Goal: Information Seeking & Learning: Find contact information

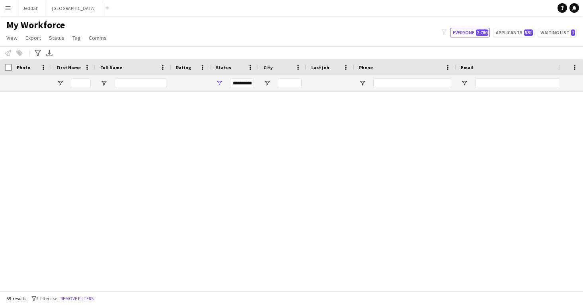
scroll to position [1115, 0]
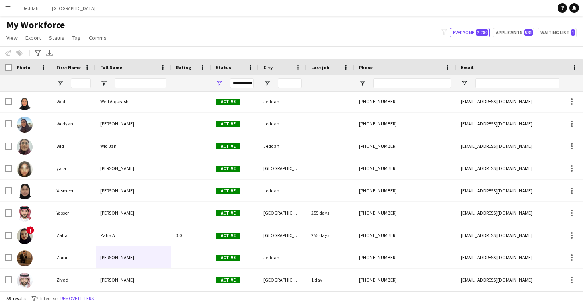
click at [518, 2] on app-navbar "Menu Boards Boards Boards All jobs Status Workforce Workforce My Workforce Recr…" at bounding box center [291, 8] width 583 height 16
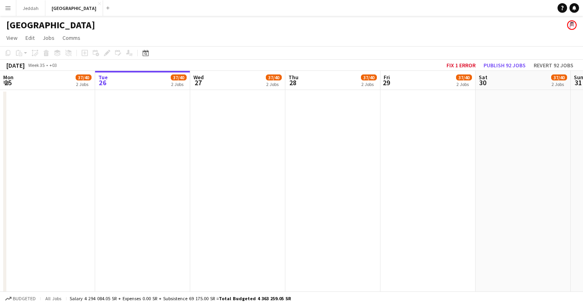
click at [14, 4] on button "Menu" at bounding box center [8, 8] width 16 height 16
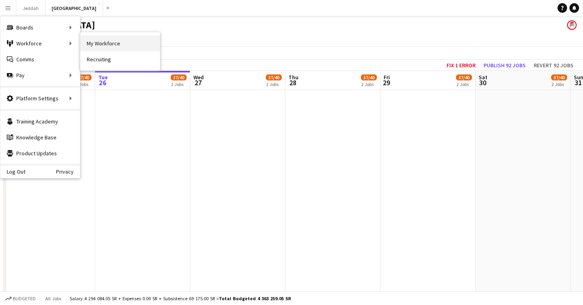
click at [100, 42] on link "My Workforce" at bounding box center [120, 43] width 80 height 16
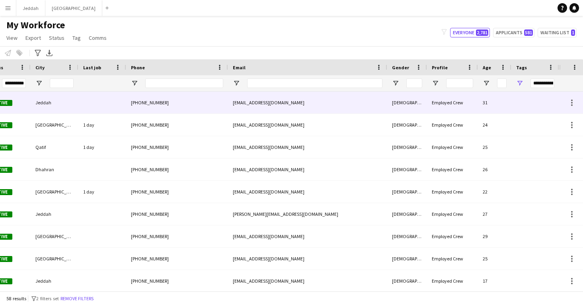
scroll to position [0, 228]
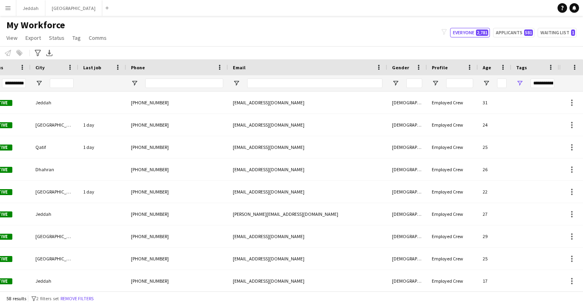
click at [537, 84] on div "**********" at bounding box center [542, 83] width 24 height 10
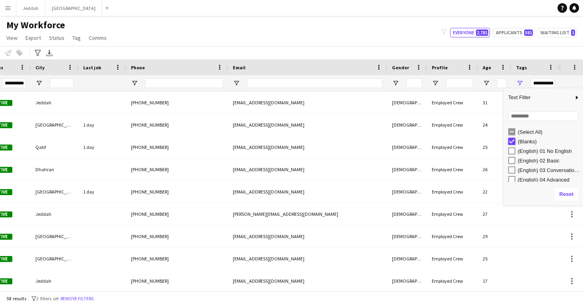
type input "***"
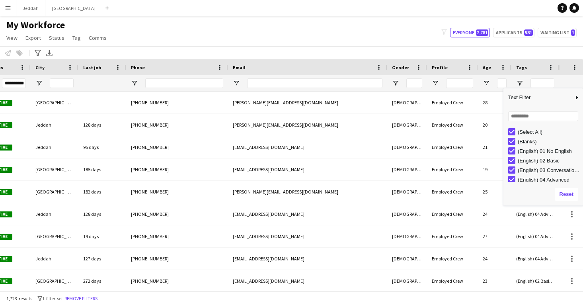
click at [265, 38] on div "My Workforce View Views Default view New view Update view Delete view Edit name…" at bounding box center [291, 32] width 583 height 27
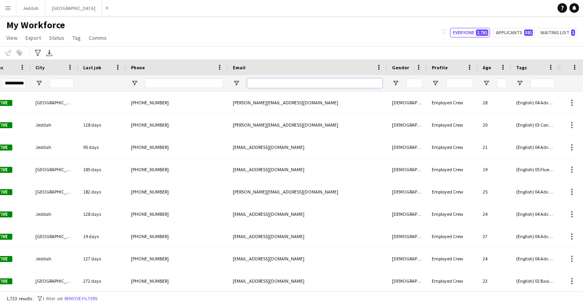
paste input "**********"
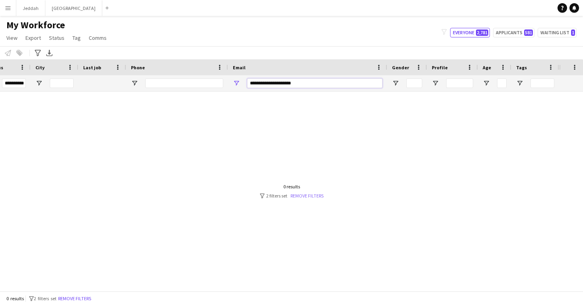
type input "**********"
click at [312, 196] on link "Remove filters" at bounding box center [306, 196] width 33 height 6
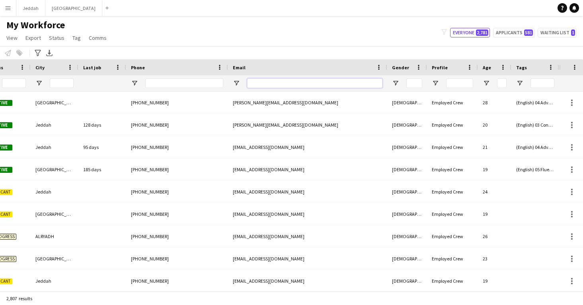
click at [292, 82] on input "Email Filter Input" at bounding box center [314, 83] width 135 height 10
paste input "**********"
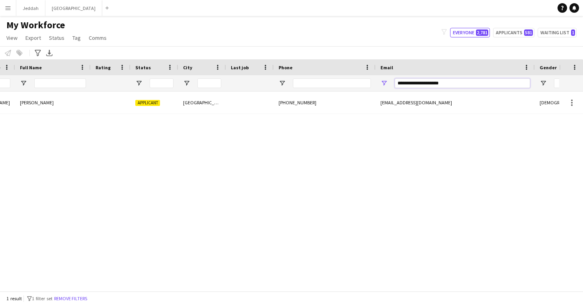
scroll to position [0, 0]
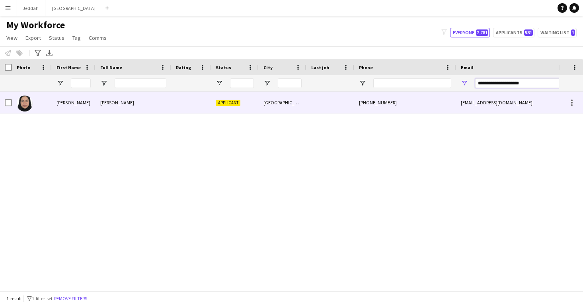
type input "**********"
click at [206, 109] on div at bounding box center [191, 102] width 40 height 22
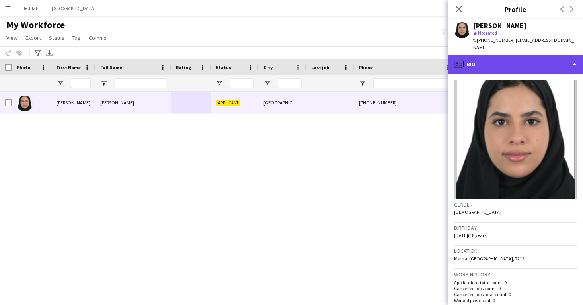
click at [485, 62] on div "profile Bio" at bounding box center [515, 64] width 135 height 19
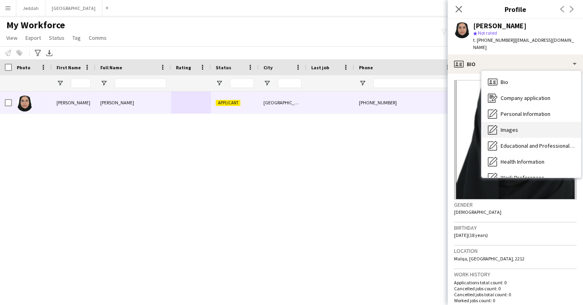
click at [503, 126] on span "Images" at bounding box center [509, 129] width 18 height 7
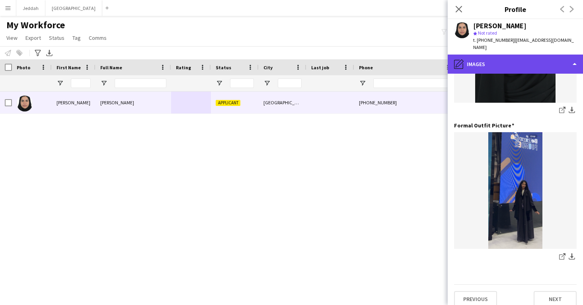
click at [506, 59] on div "pencil4 Images" at bounding box center [515, 64] width 135 height 19
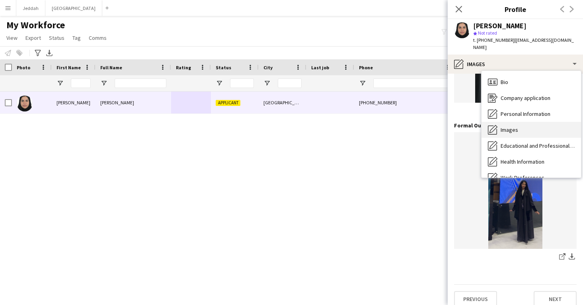
click at [504, 126] on span "Images" at bounding box center [509, 129] width 18 height 7
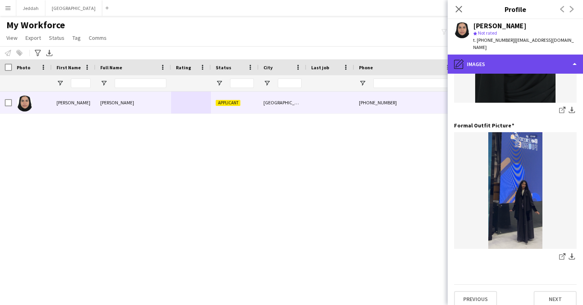
click at [497, 55] on div "pencil4 Images" at bounding box center [515, 64] width 135 height 19
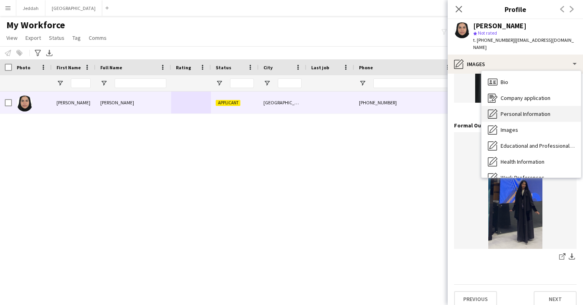
click at [517, 110] on span "Personal Information" at bounding box center [525, 113] width 50 height 7
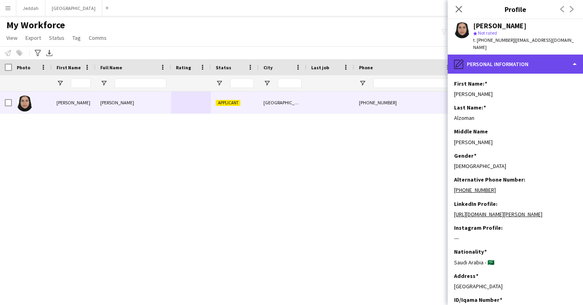
click at [501, 62] on div "pencil4 Personal Information" at bounding box center [515, 64] width 135 height 19
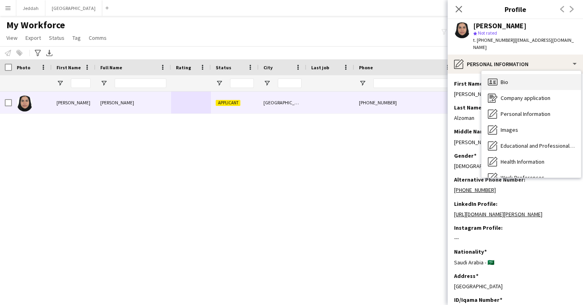
click at [503, 78] on span "Bio" at bounding box center [504, 81] width 8 height 7
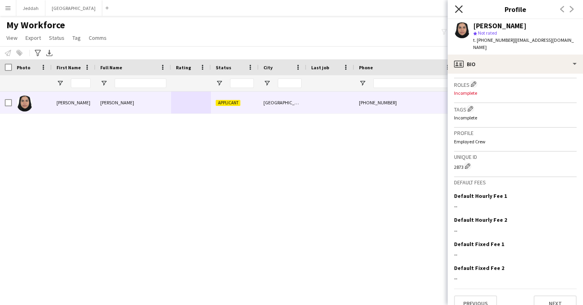
click at [459, 10] on icon at bounding box center [459, 9] width 8 height 8
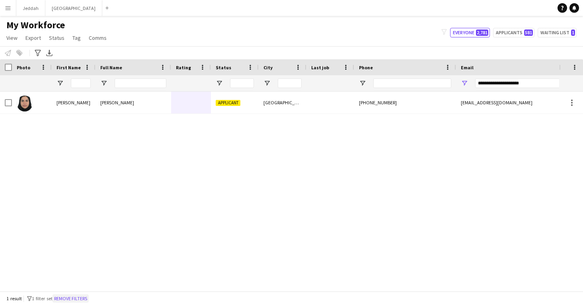
click at [78, 300] on button "Remove filters" at bounding box center [71, 298] width 36 height 9
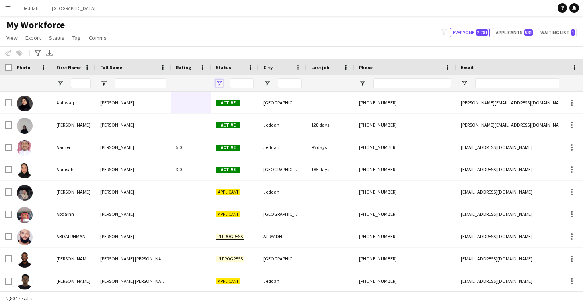
click at [219, 81] on span "Open Filter Menu" at bounding box center [219, 83] width 7 height 7
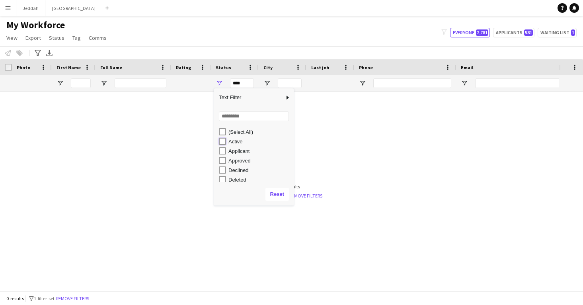
type input "**********"
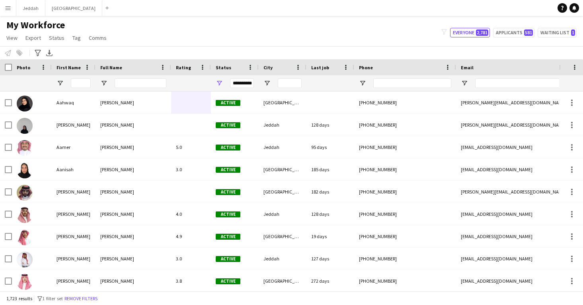
click at [231, 46] on div "My Workforce View Views Default view New view Update view Delete view Edit name…" at bounding box center [291, 32] width 583 height 27
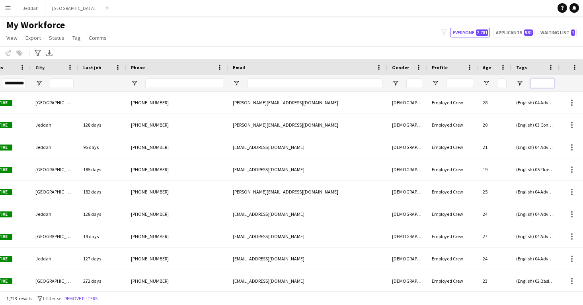
click at [546, 88] on input "Tags Filter Input" at bounding box center [542, 83] width 24 height 10
click at [542, 82] on input "Tags Filter Input" at bounding box center [542, 83] width 24 height 10
click at [521, 82] on span "Open Filter Menu" at bounding box center [519, 83] width 7 height 7
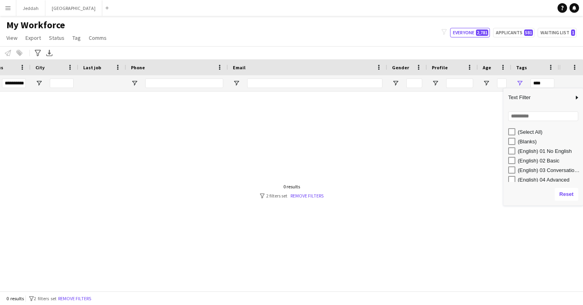
click at [510, 137] on div "(Blanks)" at bounding box center [545, 141] width 75 height 10
type input "**********"
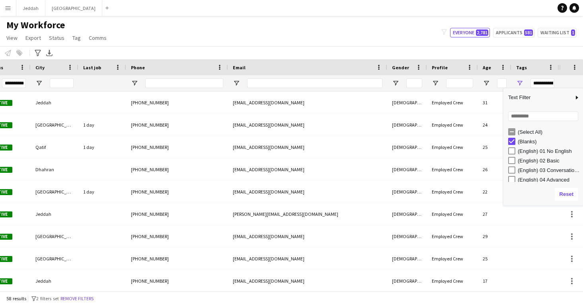
click at [375, 31] on div "My Workforce View Views Default view New view Update view Delete view Edit name…" at bounding box center [291, 32] width 583 height 27
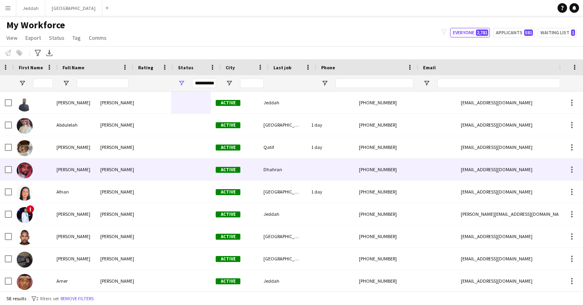
scroll to position [0, 7]
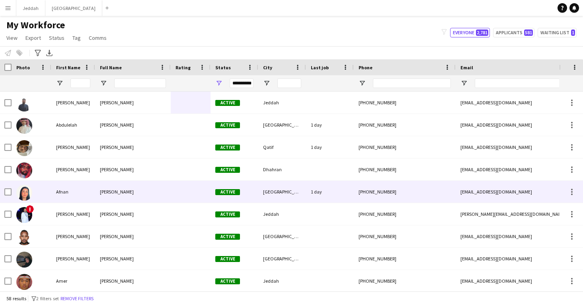
click at [206, 190] on div at bounding box center [191, 192] width 40 height 22
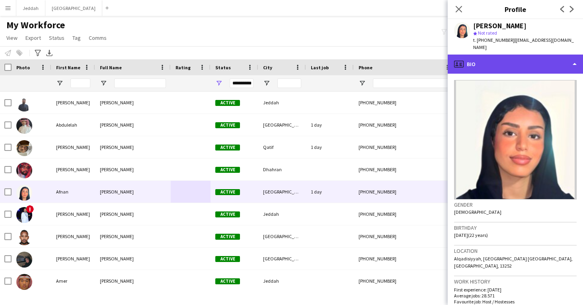
click at [541, 55] on div "profile Bio" at bounding box center [515, 64] width 135 height 19
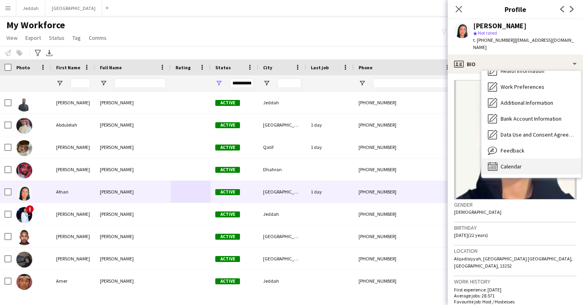
click at [549, 160] on div "Calendar Calendar" at bounding box center [530, 166] width 99 height 16
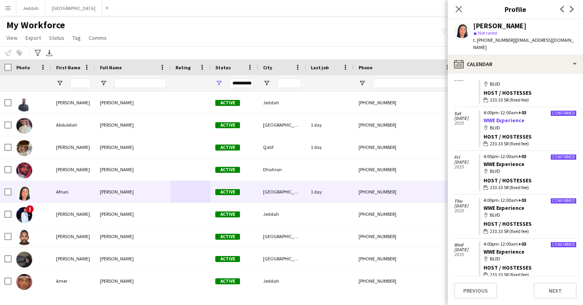
click at [513, 117] on link "WWE Experience" at bounding box center [503, 120] width 41 height 7
click at [461, 3] on div "Close pop-in" at bounding box center [459, 9] width 22 height 18
click at [455, 10] on icon "Close pop-in" at bounding box center [459, 9] width 8 height 8
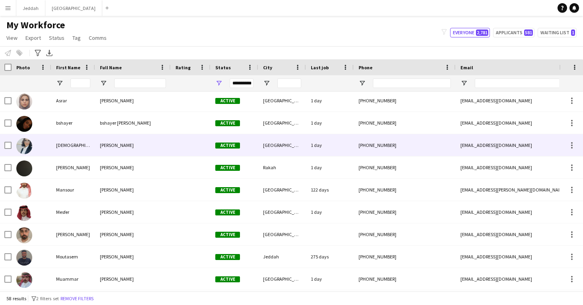
scroll to position [174, 0]
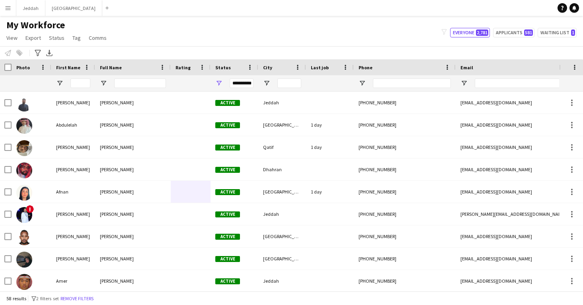
click at [354, 38] on div "My Workforce View Views Default view New view Update view Delete view Edit name…" at bounding box center [291, 32] width 583 height 27
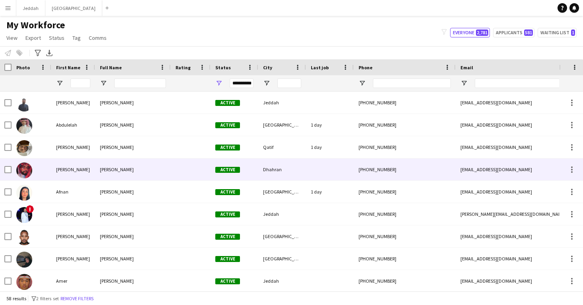
click at [216, 172] on span "Active" at bounding box center [227, 170] width 25 height 6
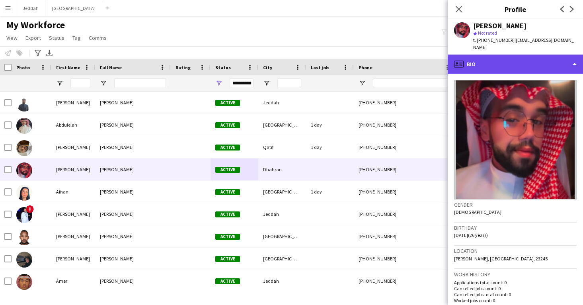
click at [494, 55] on div "profile Bio" at bounding box center [515, 64] width 135 height 19
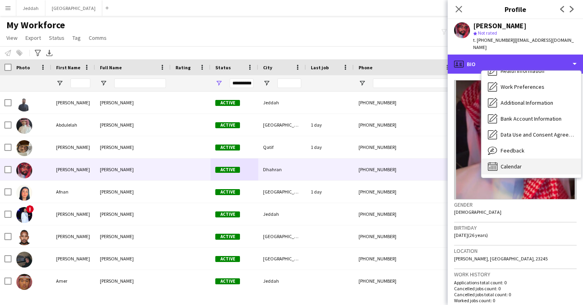
scroll to position [91, 0]
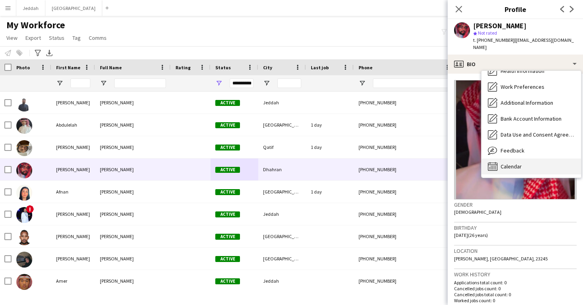
click at [508, 163] on span "Calendar" at bounding box center [510, 166] width 21 height 7
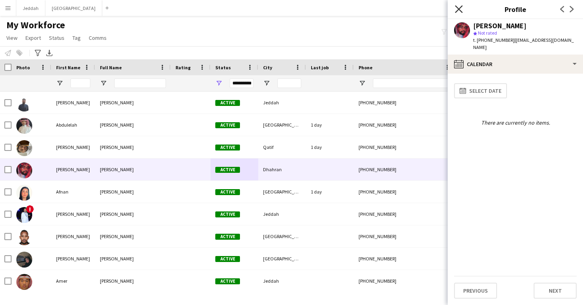
click at [461, 6] on icon "Close pop-in" at bounding box center [459, 9] width 8 height 8
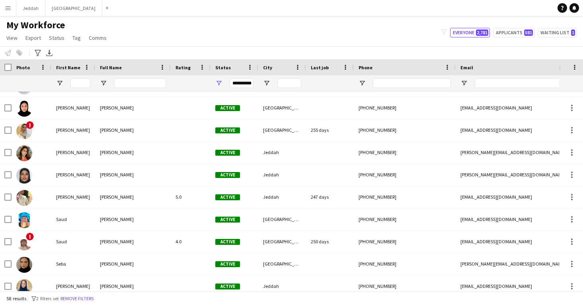
scroll to position [534, 0]
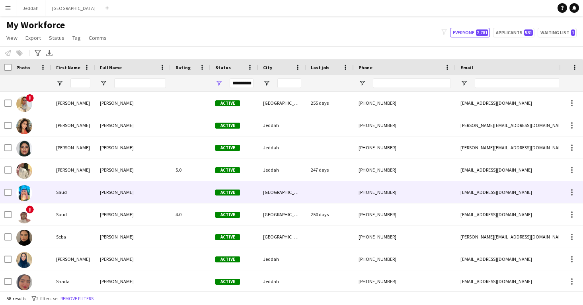
click at [311, 185] on div at bounding box center [330, 192] width 48 height 22
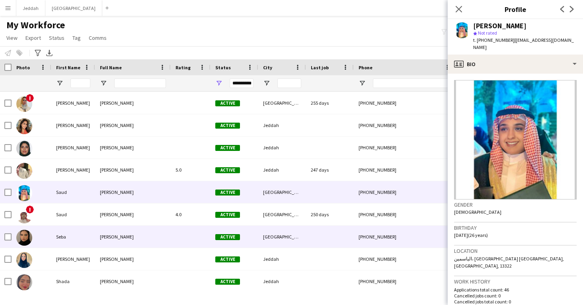
click at [338, 245] on div at bounding box center [330, 237] width 48 height 22
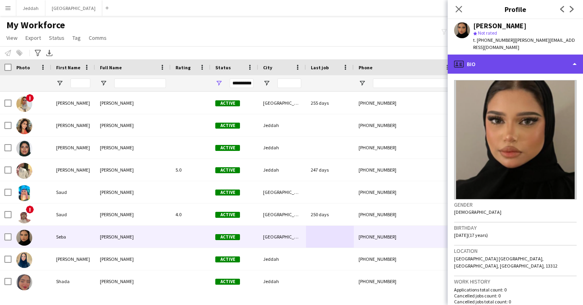
click at [556, 55] on div "profile Bio" at bounding box center [515, 64] width 135 height 19
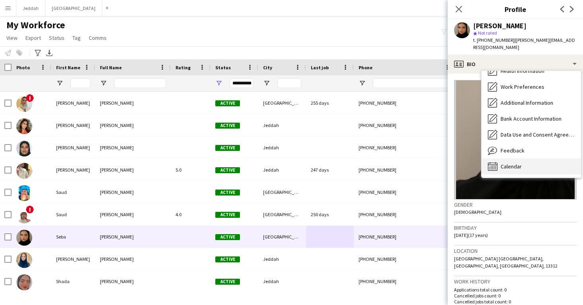
scroll to position [91, 0]
click at [537, 159] on div "Calendar Calendar" at bounding box center [530, 166] width 99 height 16
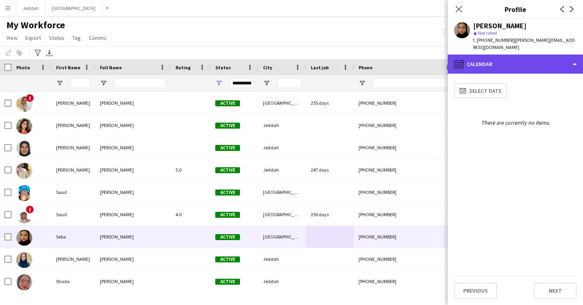
click at [512, 57] on div "calendar-full Calendar" at bounding box center [515, 64] width 135 height 19
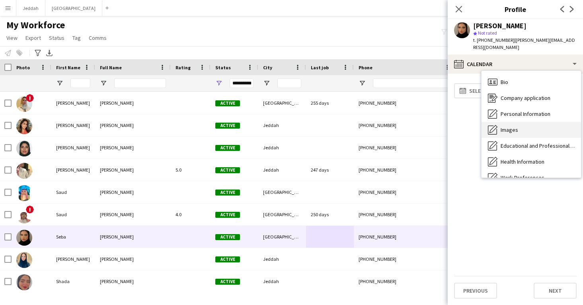
scroll to position [0, 0]
click at [519, 128] on div "Images Images" at bounding box center [530, 130] width 99 height 16
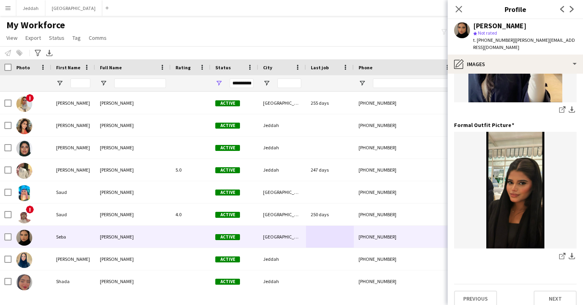
scroll to position [251, 0]
click at [454, 10] on app-icon "Close pop-in" at bounding box center [459, 10] width 12 height 12
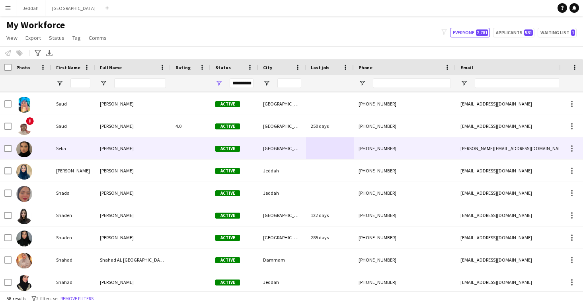
scroll to position [624, 0]
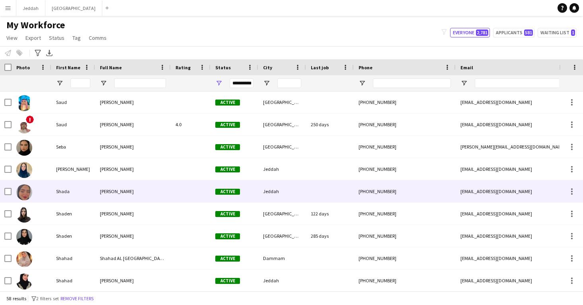
click at [308, 193] on div at bounding box center [330, 191] width 48 height 22
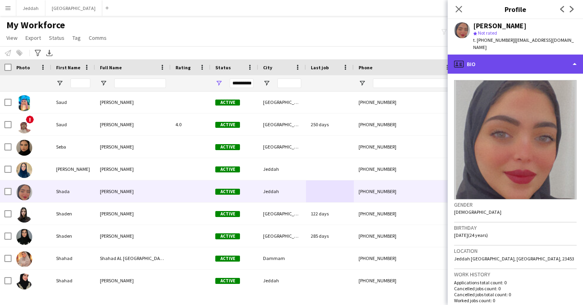
click at [501, 55] on div "profile Bio" at bounding box center [515, 64] width 135 height 19
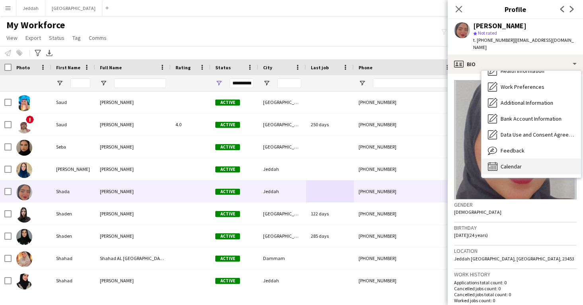
click at [521, 158] on div "Calendar Calendar" at bounding box center [530, 166] width 99 height 16
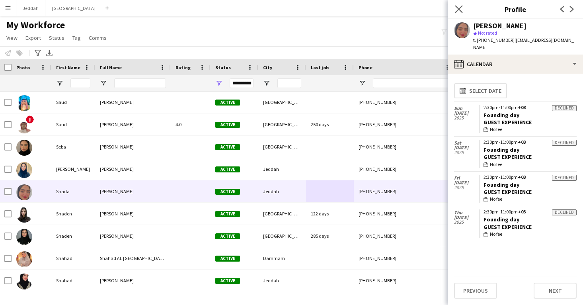
click at [463, 13] on app-icon "Close pop-in" at bounding box center [459, 10] width 12 height 12
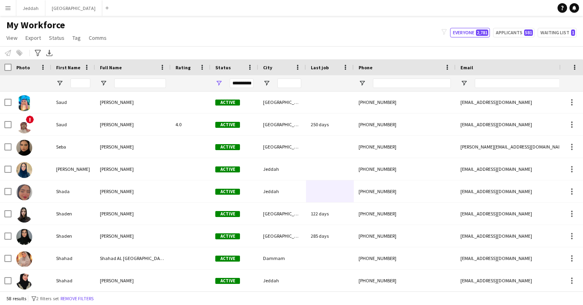
click at [428, 1] on app-navbar "Menu Boards Boards Boards All jobs Status Workforce Workforce My Workforce Recr…" at bounding box center [291, 8] width 583 height 16
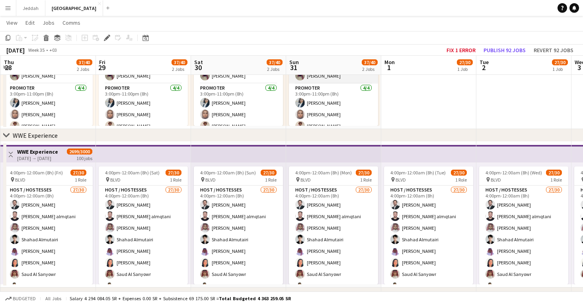
scroll to position [550, 0]
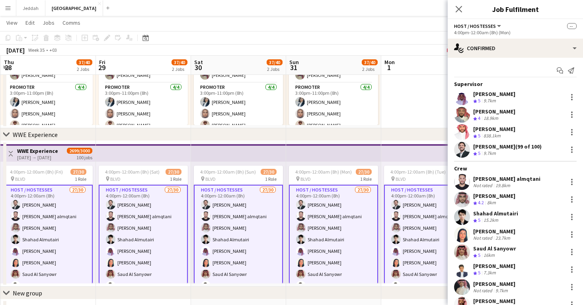
click at [462, 129] on app-user-avatar at bounding box center [462, 132] width 16 height 16
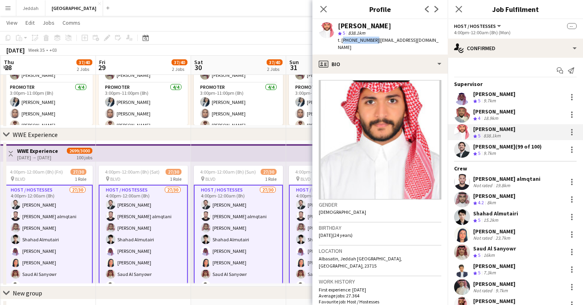
drag, startPoint x: 372, startPoint y: 40, endPoint x: 341, endPoint y: 40, distance: 31.0
click at [341, 40] on span "t. [PHONE_NUMBER]" at bounding box center [358, 40] width 41 height 6
copy span "[PHONE_NUMBER]"
